Goal: Task Accomplishment & Management: Use online tool/utility

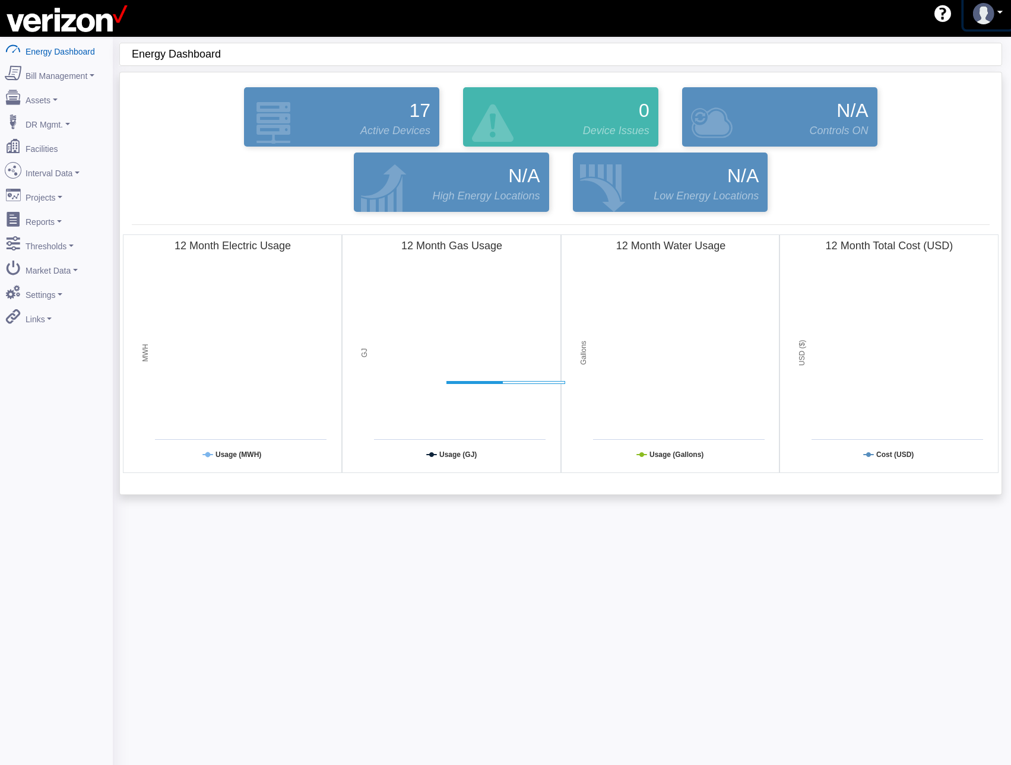
click at [990, 20] on img at bounding box center [983, 13] width 21 height 21
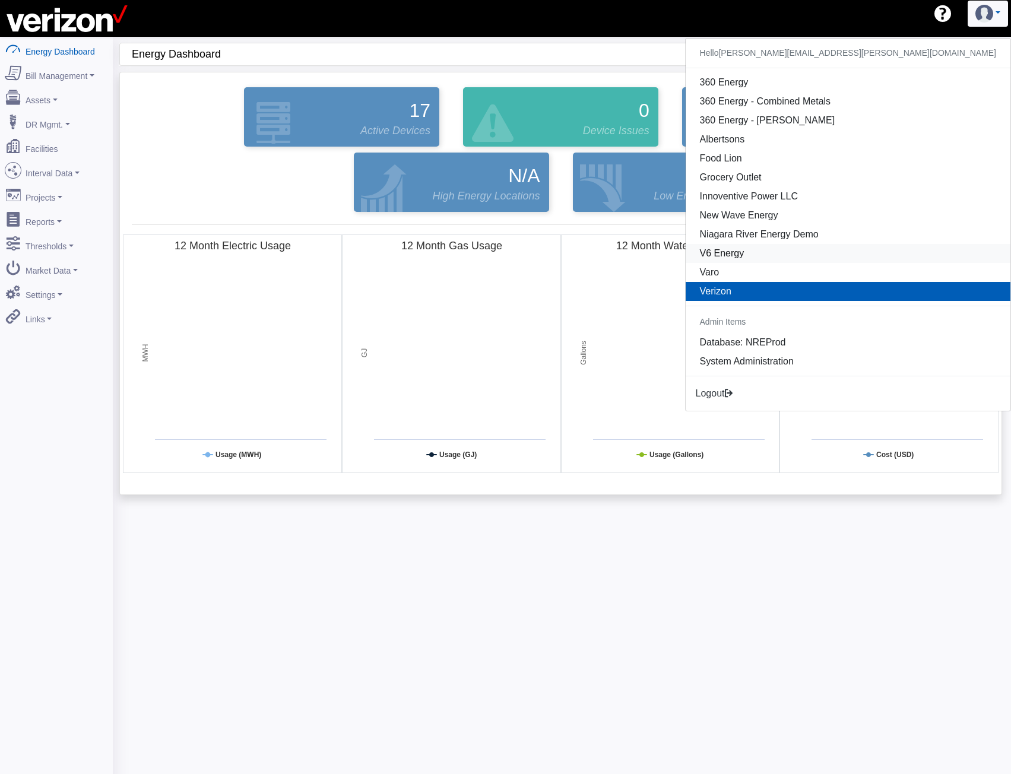
click at [893, 249] on link "V6 Energy" at bounding box center [847, 253] width 325 height 19
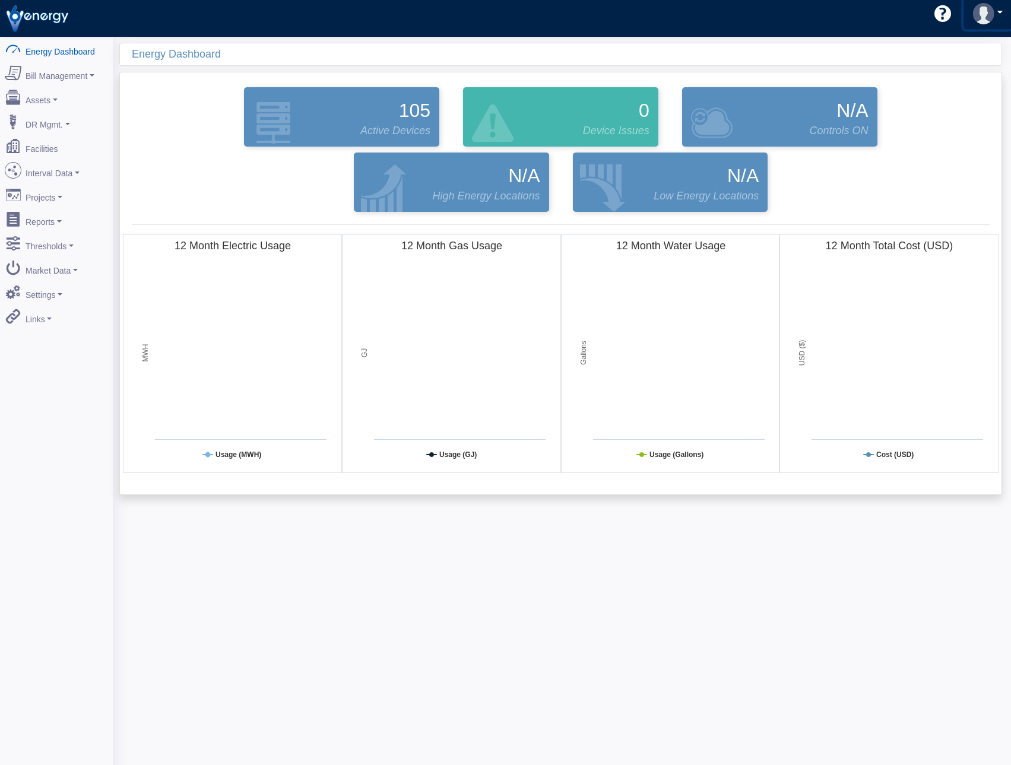
click at [984, 17] on img at bounding box center [983, 13] width 21 height 21
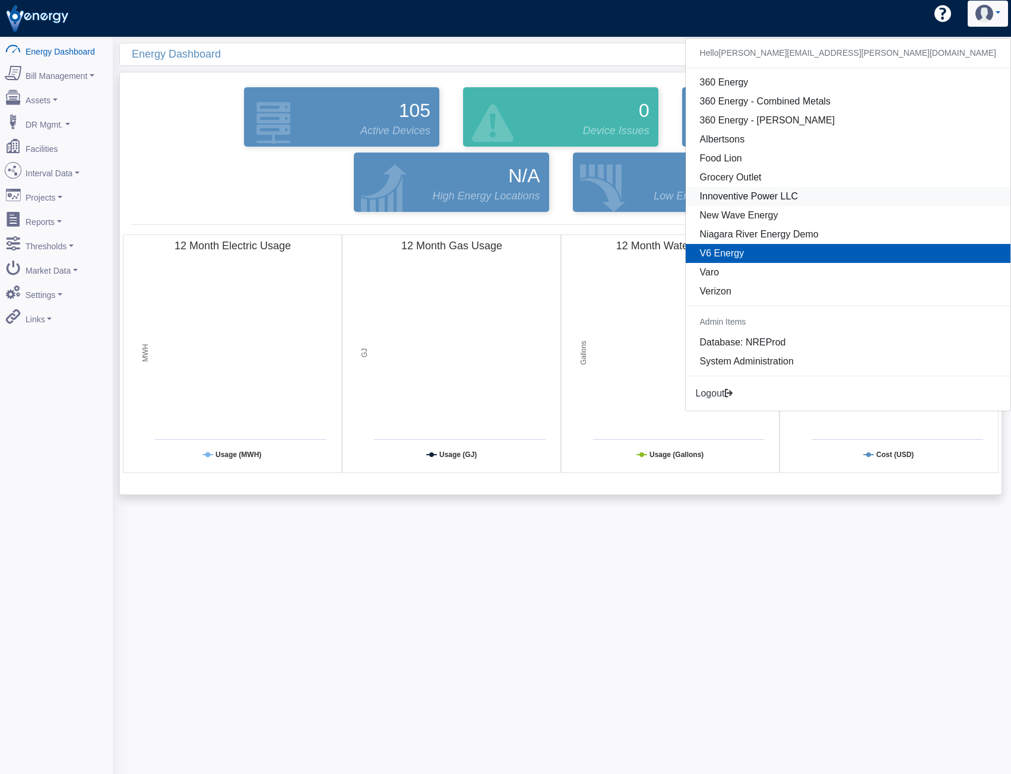
click at [888, 192] on link "Innoventive Power LLC" at bounding box center [847, 196] width 325 height 19
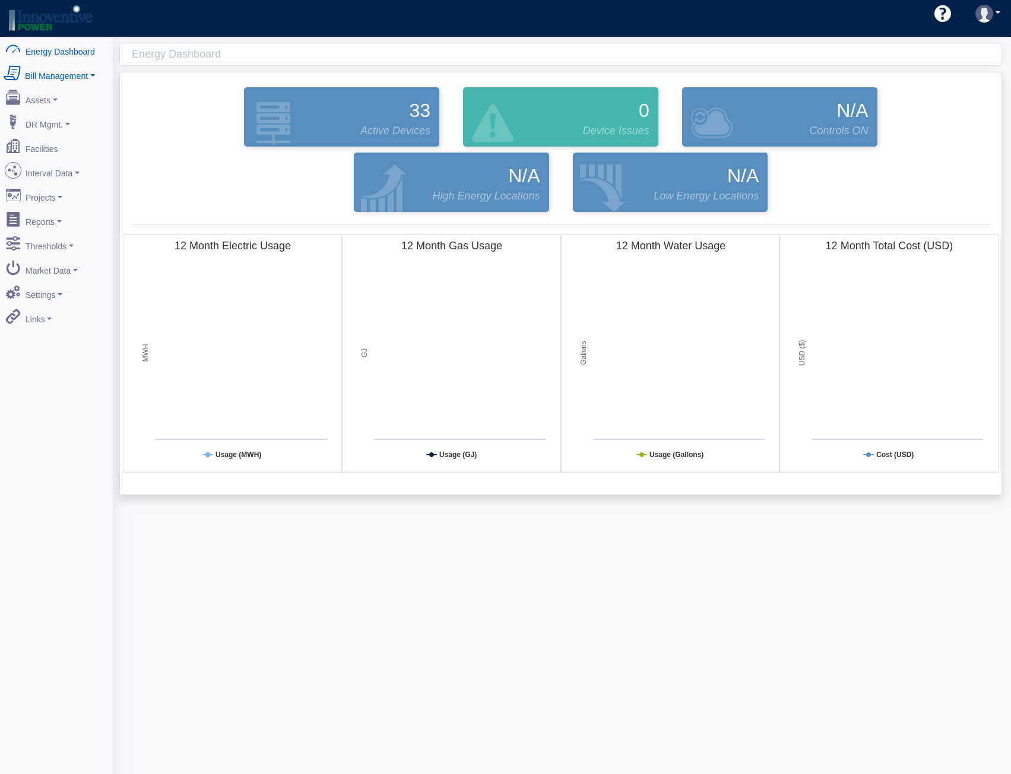
click at [75, 74] on link "Bill Management" at bounding box center [56, 73] width 115 height 25
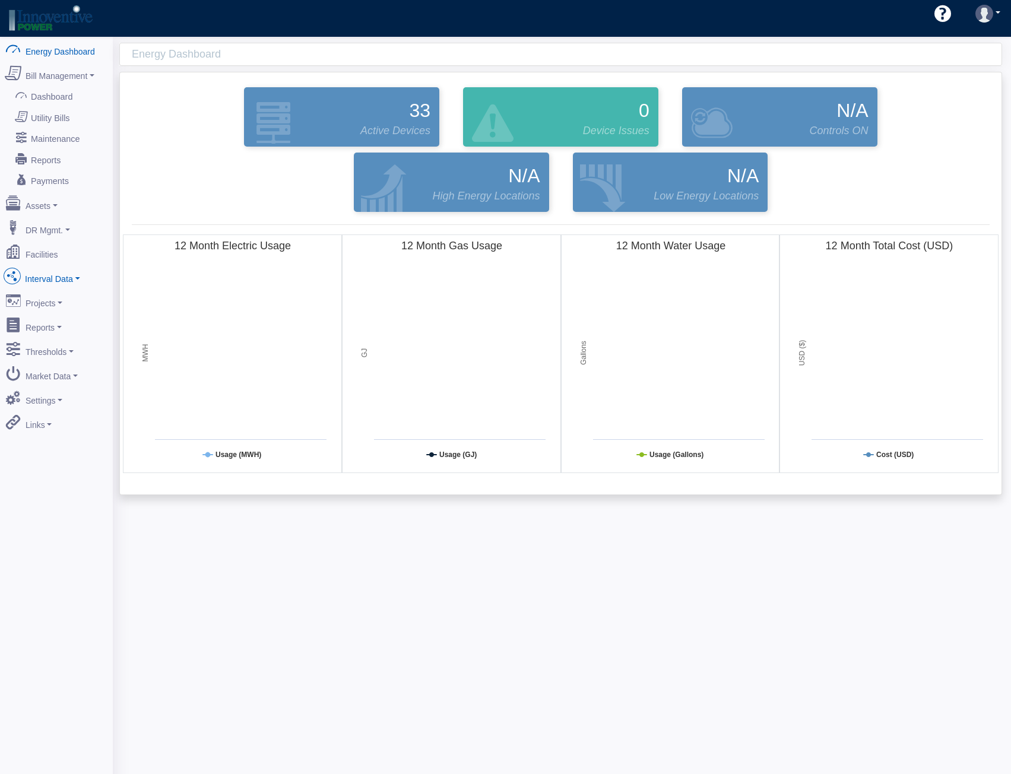
click at [46, 264] on link "Interval Data" at bounding box center [56, 276] width 115 height 25
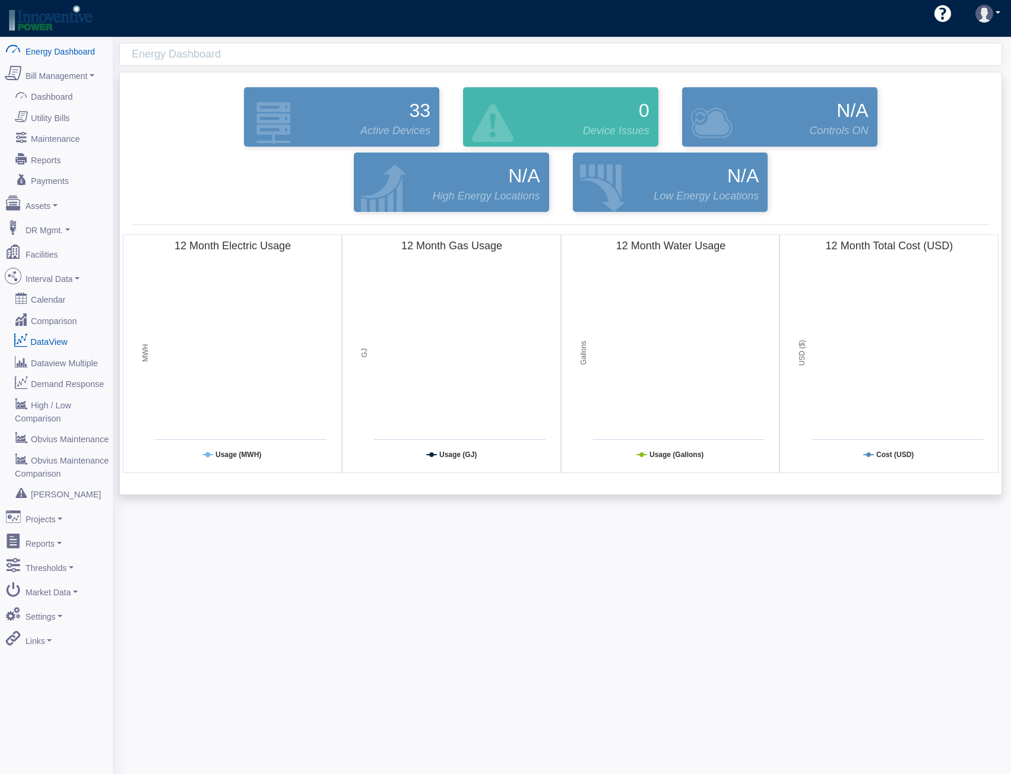
click at [61, 331] on link "DataView" at bounding box center [56, 341] width 115 height 21
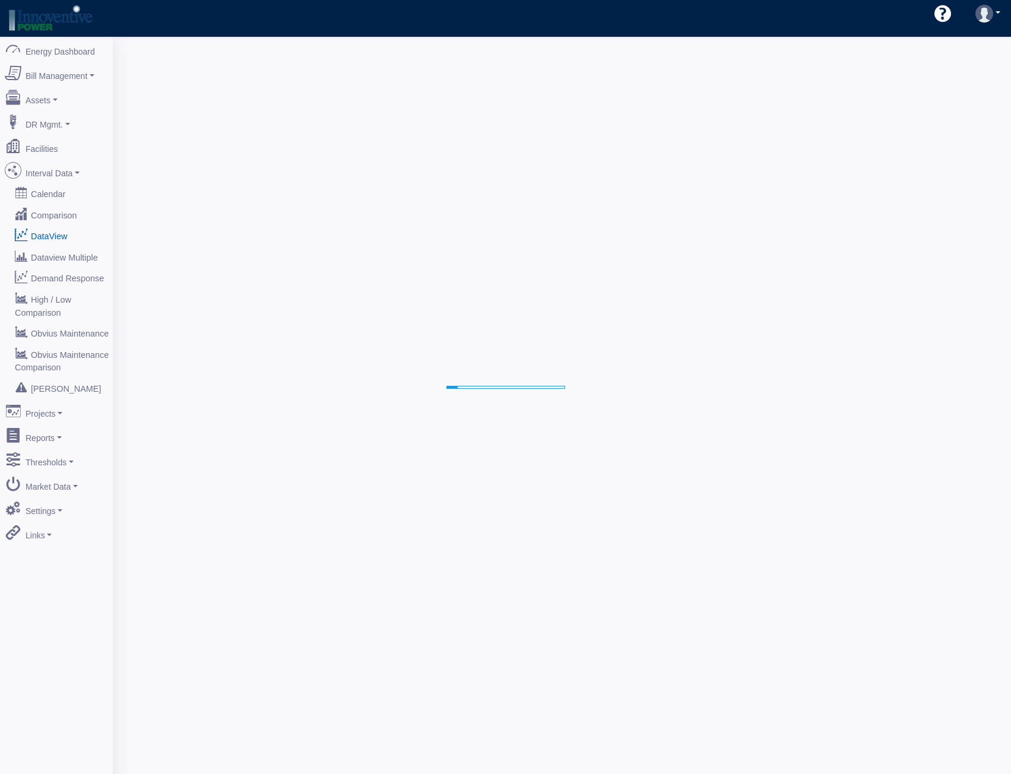
select select "25"
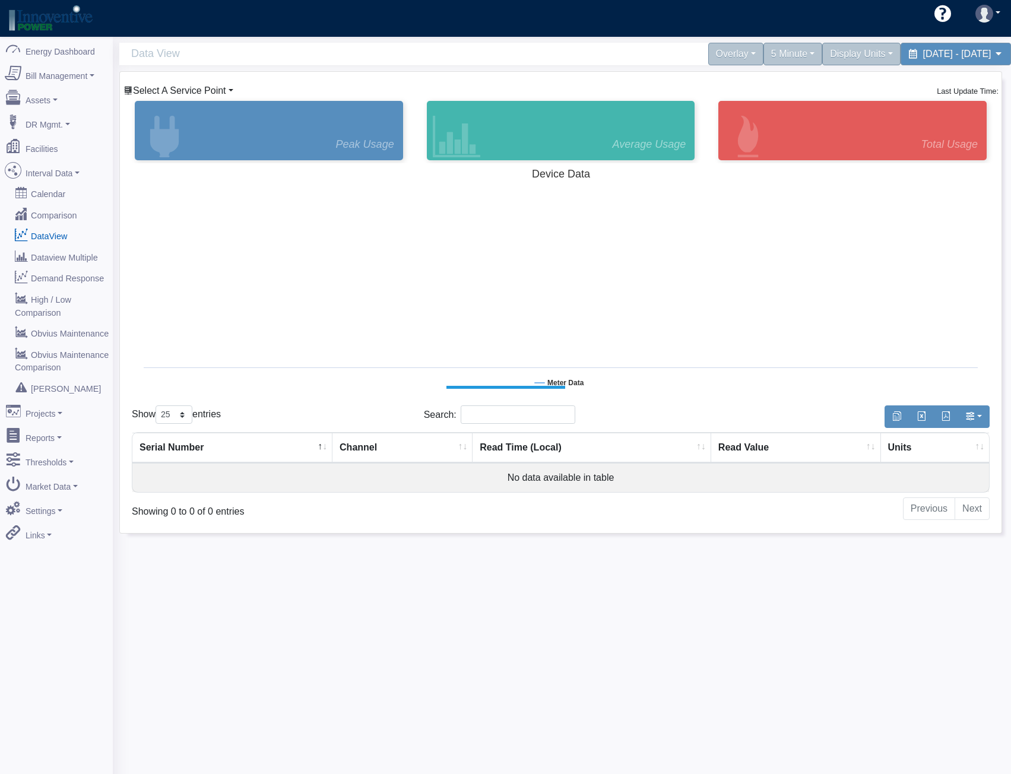
click at [192, 87] on span "Select A Service Point" at bounding box center [179, 90] width 93 height 10
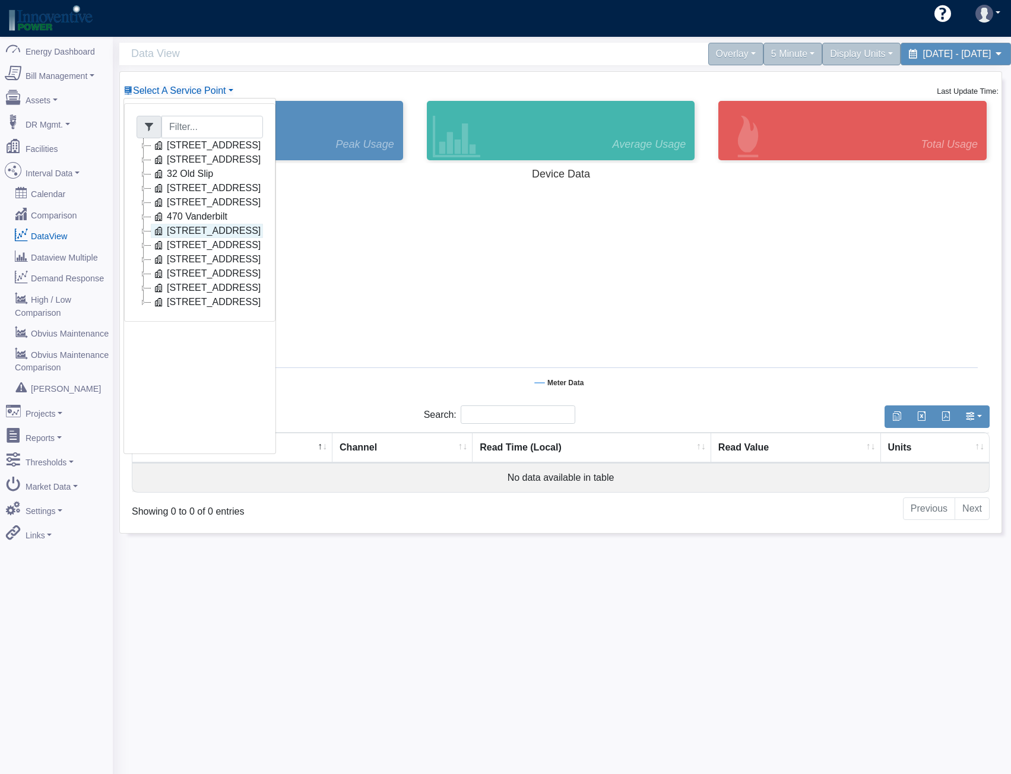
click at [188, 230] on link "[STREET_ADDRESS]" at bounding box center [207, 231] width 112 height 14
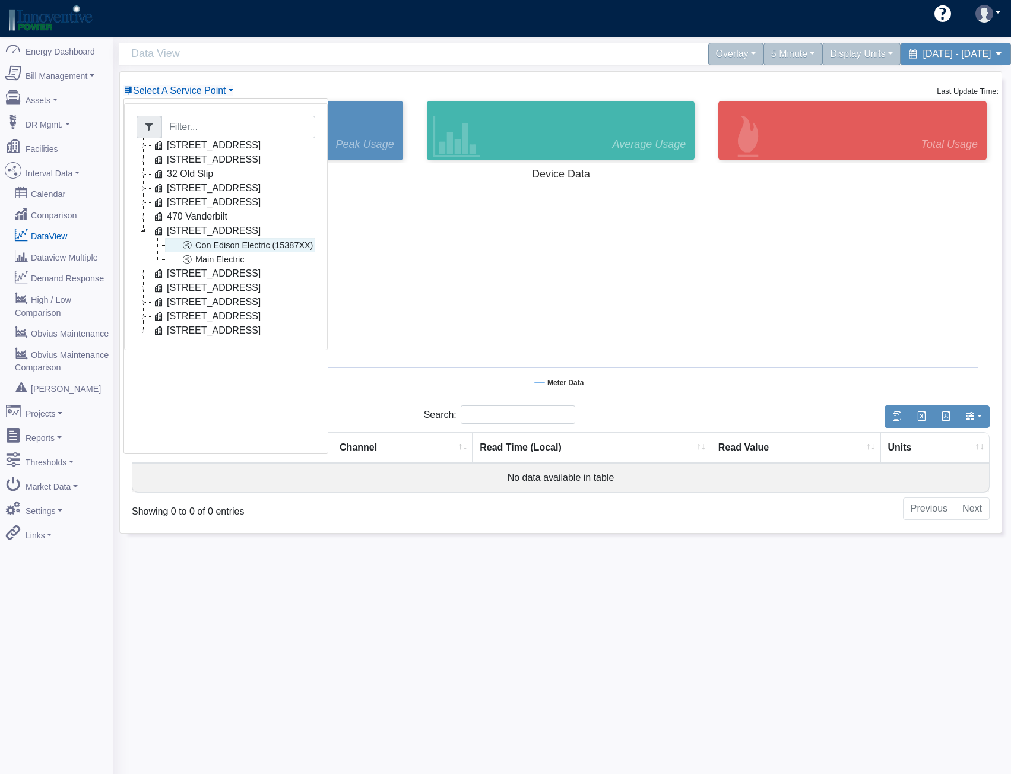
click at [193, 246] on icon at bounding box center [187, 245] width 14 height 14
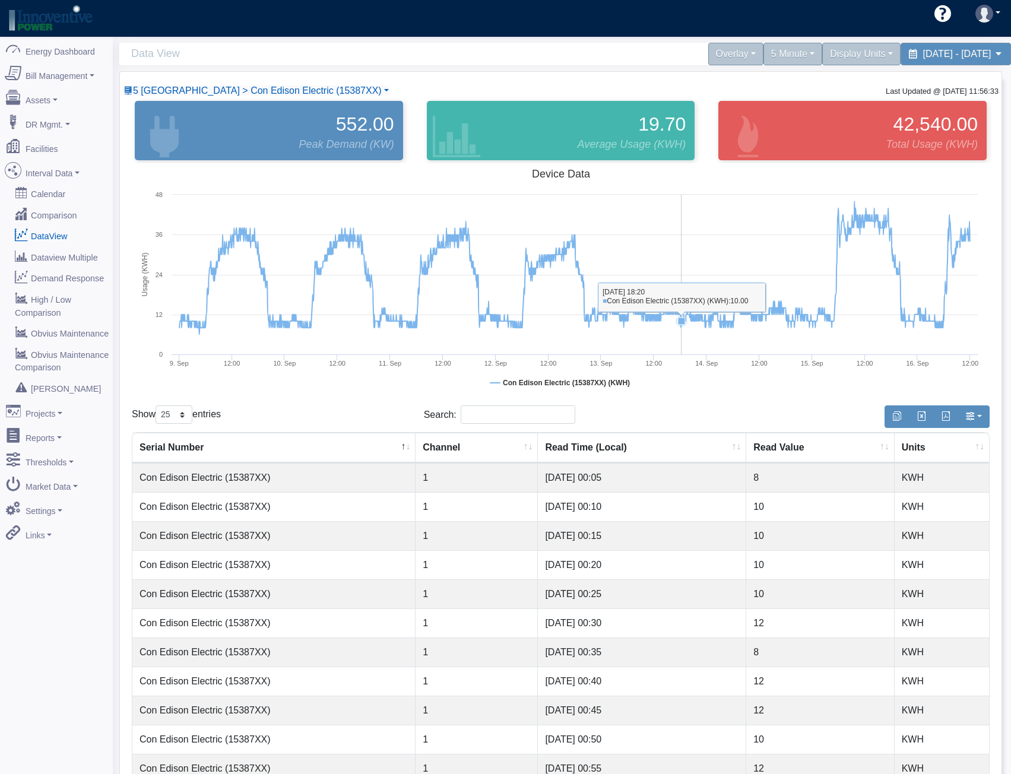
click at [681, 267] on rect at bounding box center [560, 281] width 857 height 237
